Goal: Find specific page/section: Find specific page/section

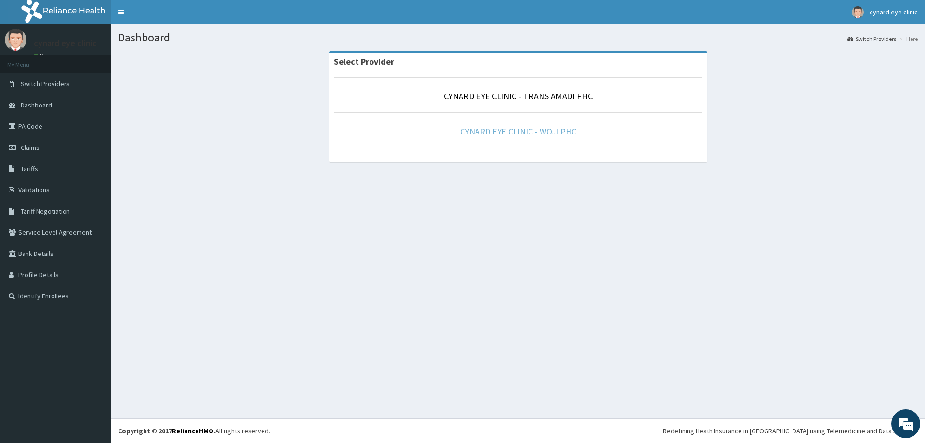
click at [503, 129] on link "CYNARD EYE CLINIC - WOJI PHC" at bounding box center [518, 131] width 116 height 11
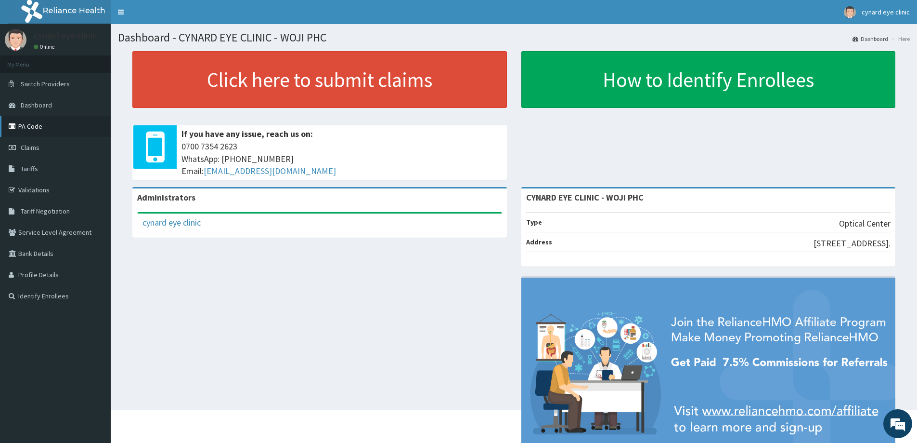
click at [33, 127] on link "PA Code" at bounding box center [55, 126] width 111 height 21
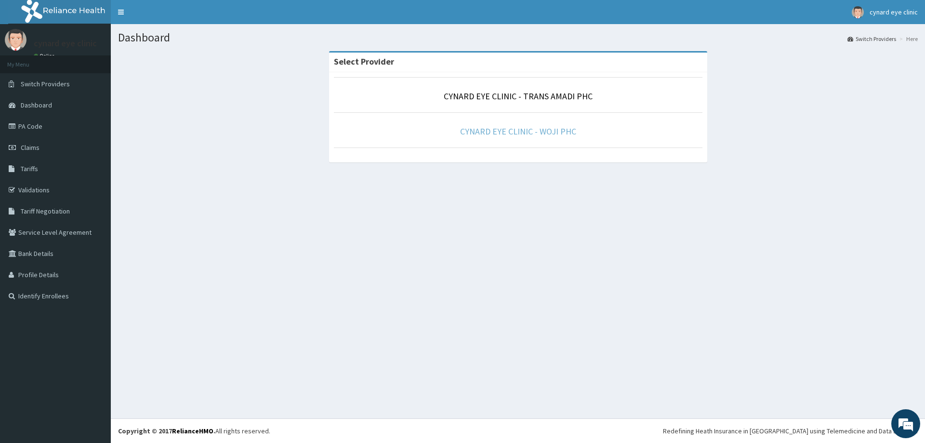
click at [517, 132] on link "CYNARD EYE CLINIC - WOJI PHC" at bounding box center [518, 131] width 116 height 11
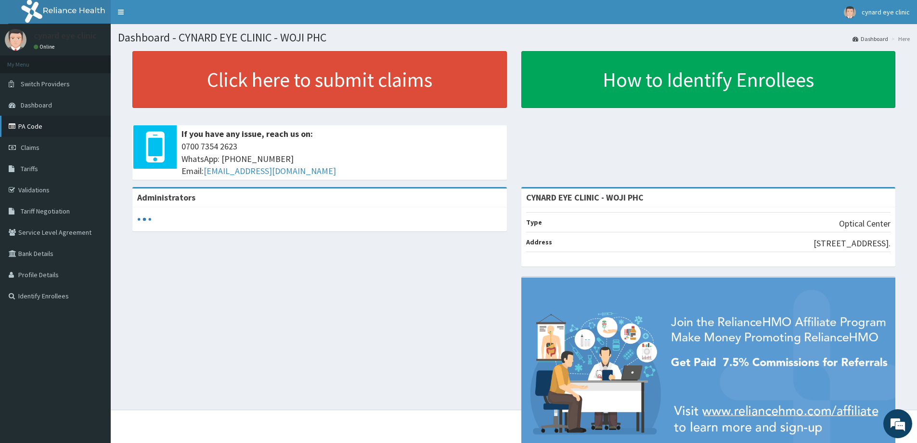
click at [27, 127] on link "PA Code" at bounding box center [55, 126] width 111 height 21
